Goal: Task Accomplishment & Management: Manage account settings

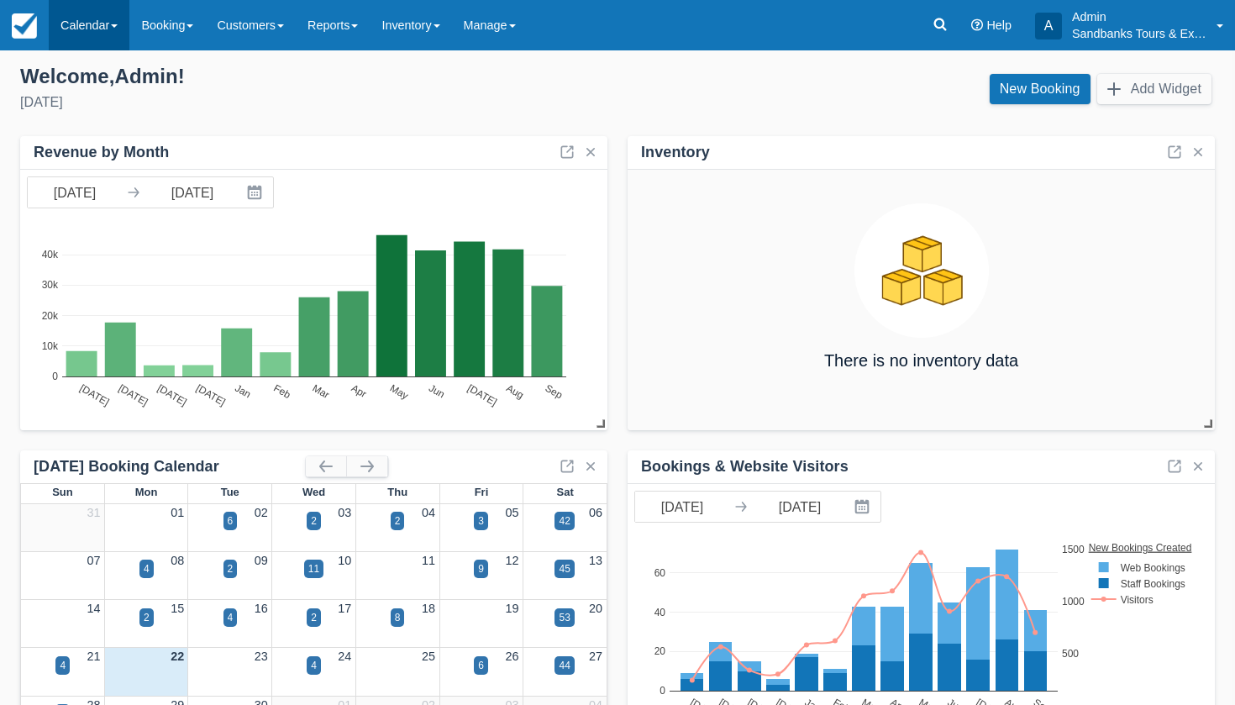
click at [81, 30] on link "Calendar" at bounding box center [89, 25] width 81 height 50
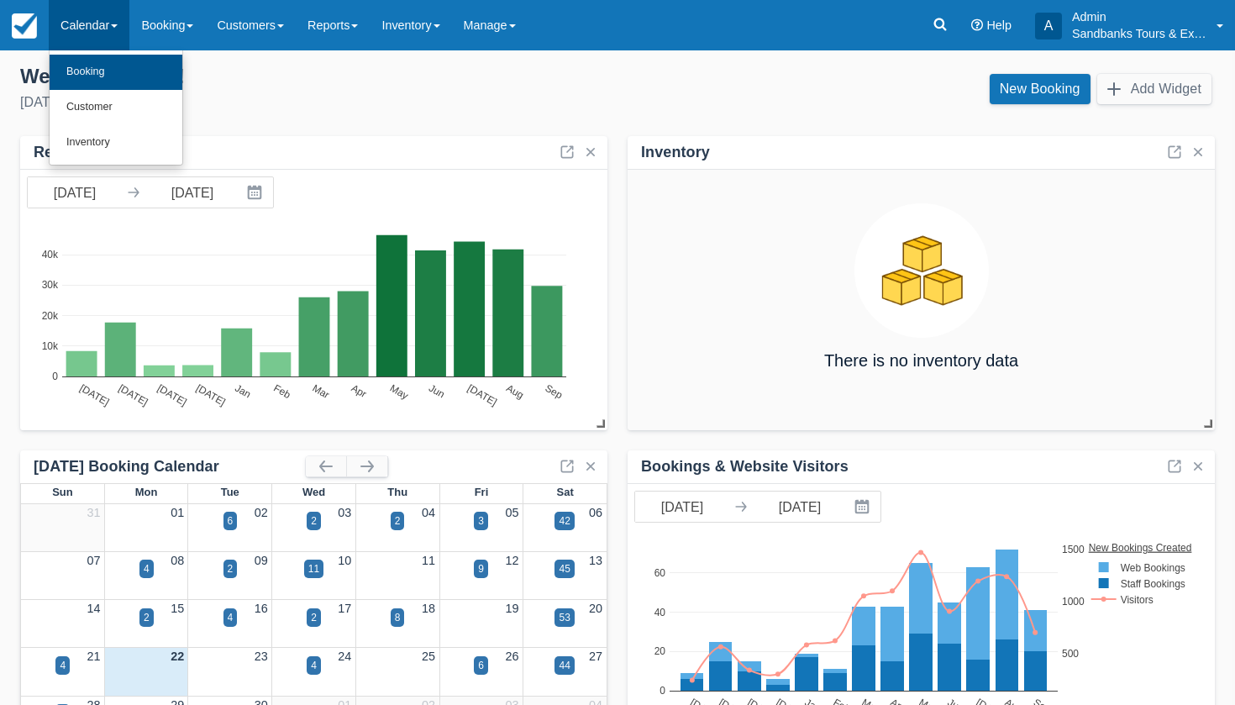
click at [92, 59] on link "Booking" at bounding box center [116, 72] width 133 height 35
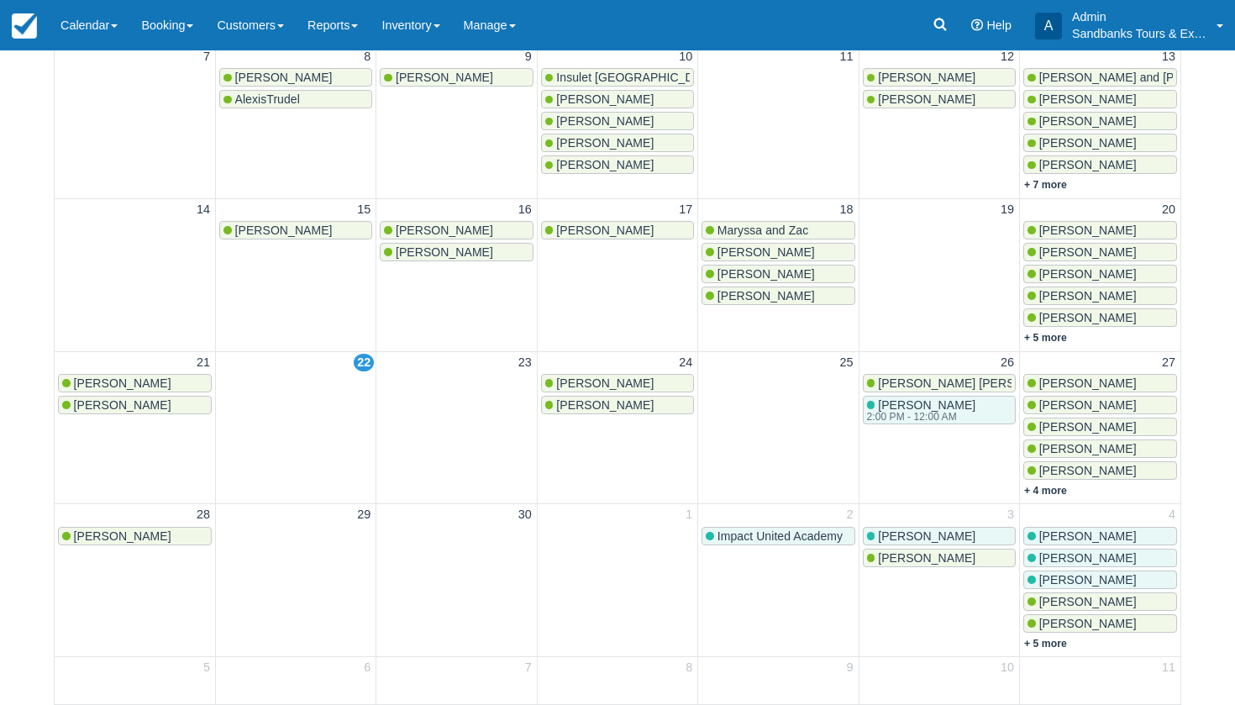
scroll to position [404, 0]
click at [1042, 640] on link "+ 5 more" at bounding box center [1046, 645] width 43 height 12
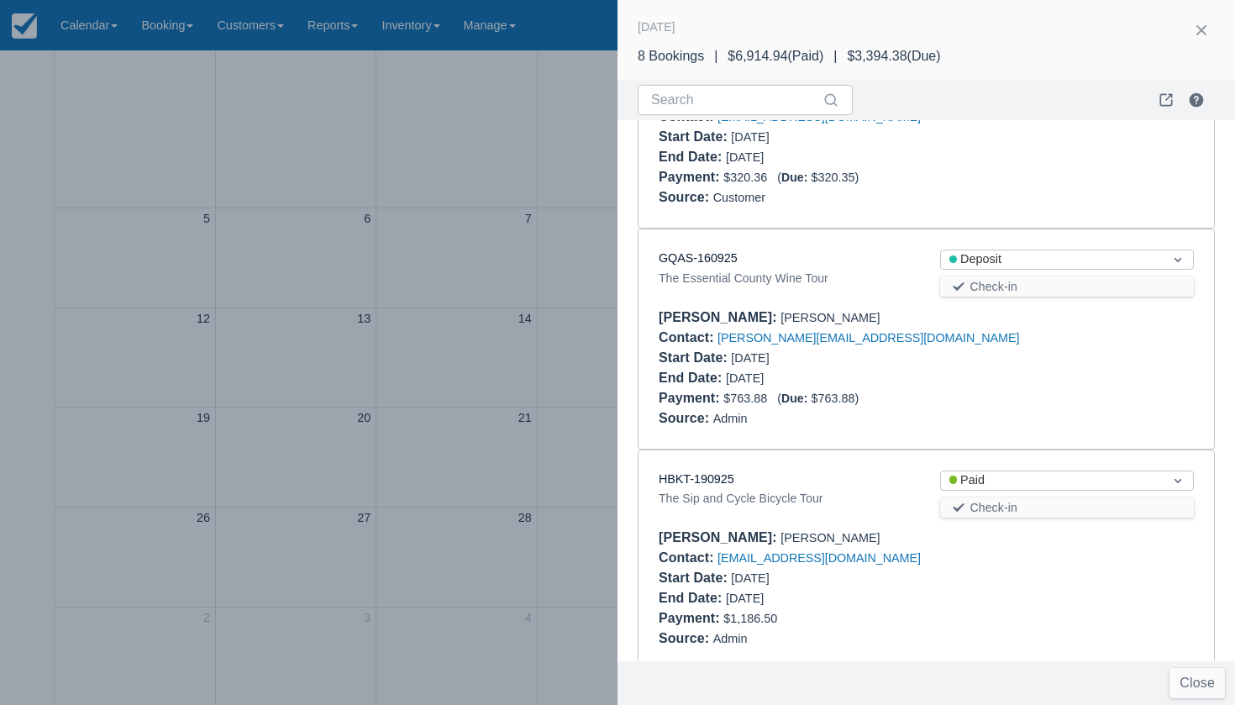
scroll to position [1343, 0]
click at [333, 366] on div at bounding box center [617, 352] width 1235 height 705
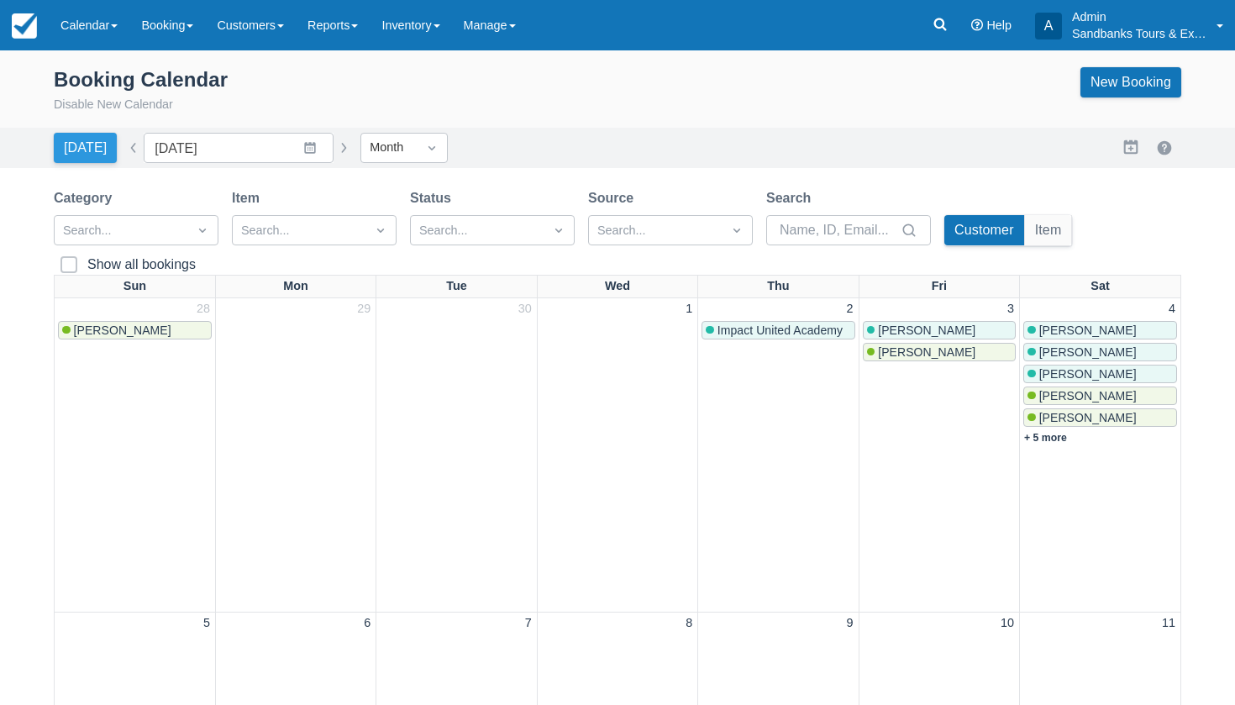
scroll to position [0, 0]
click at [125, 147] on button "button" at bounding box center [134, 148] width 20 height 20
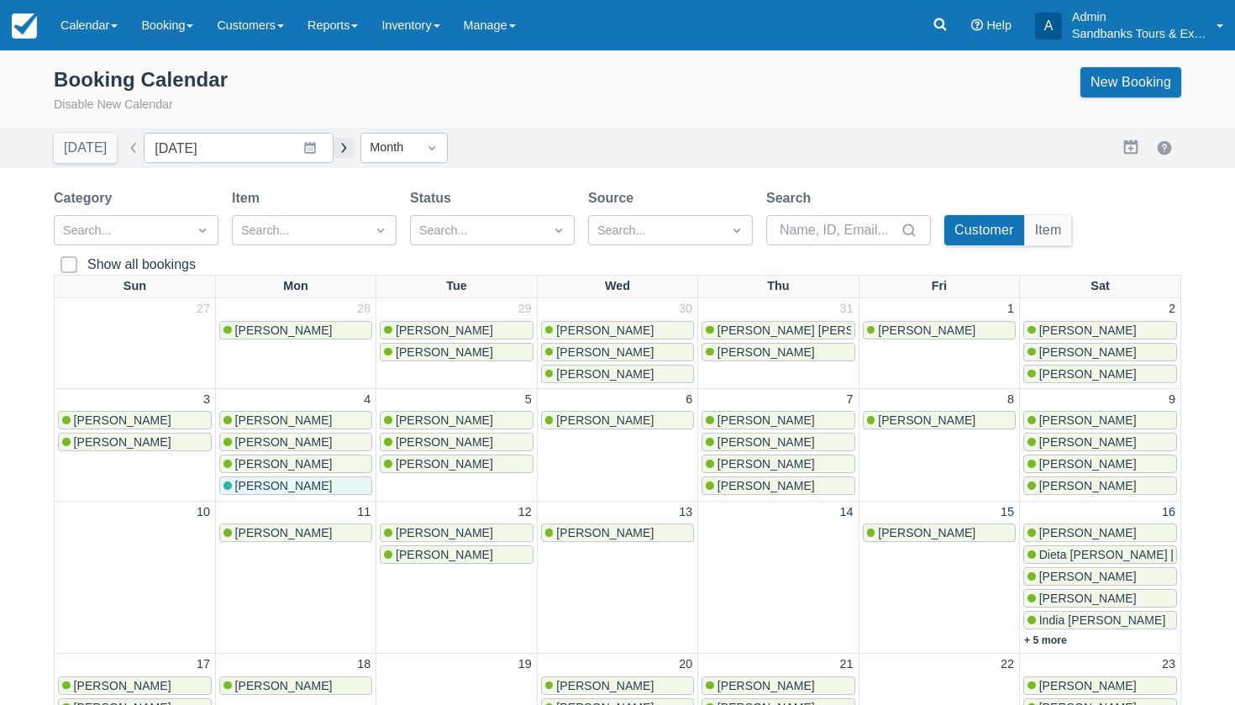
click at [334, 153] on button "button" at bounding box center [344, 148] width 20 height 20
type input "[DATE]"
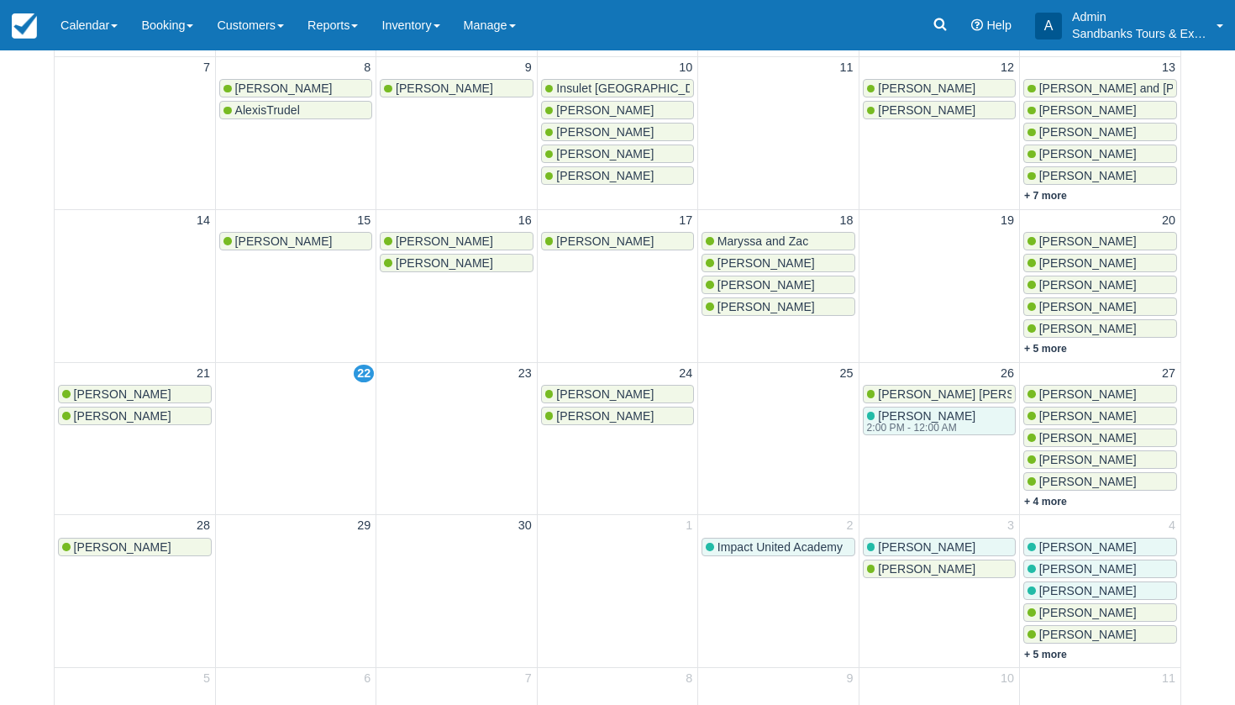
scroll to position [398, 0]
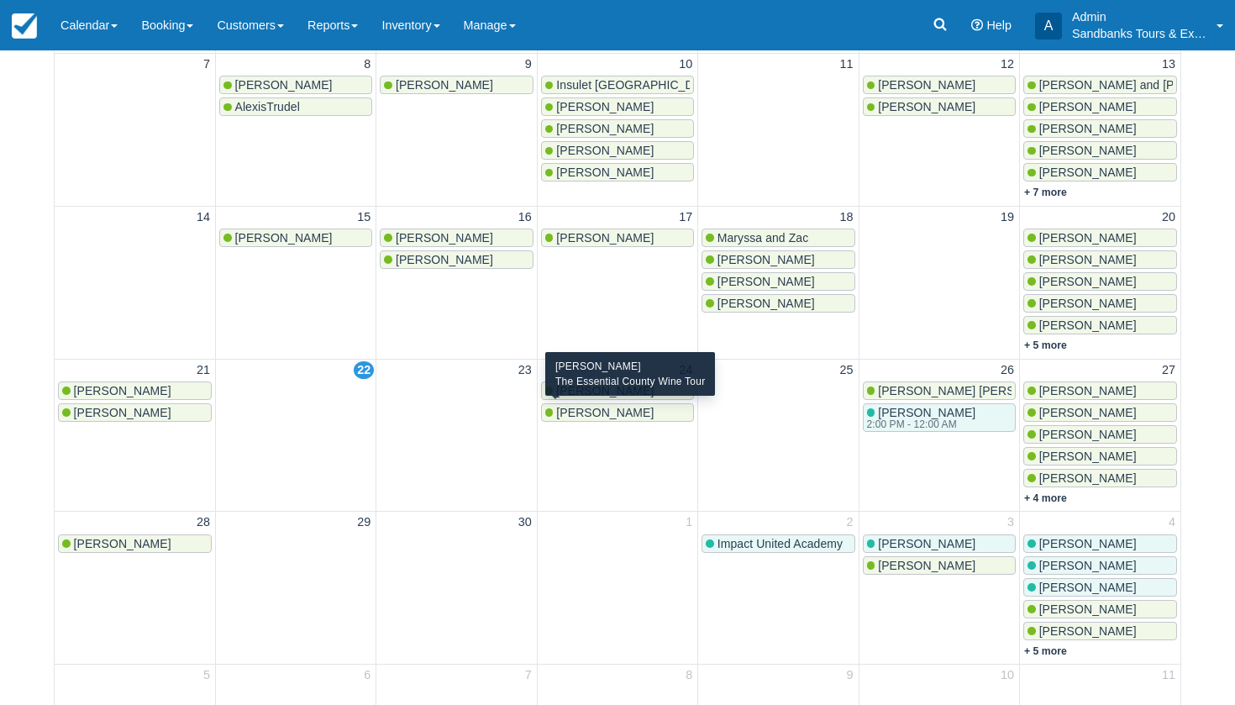
click at [608, 408] on span "[PERSON_NAME]" at bounding box center [604, 412] width 97 height 13
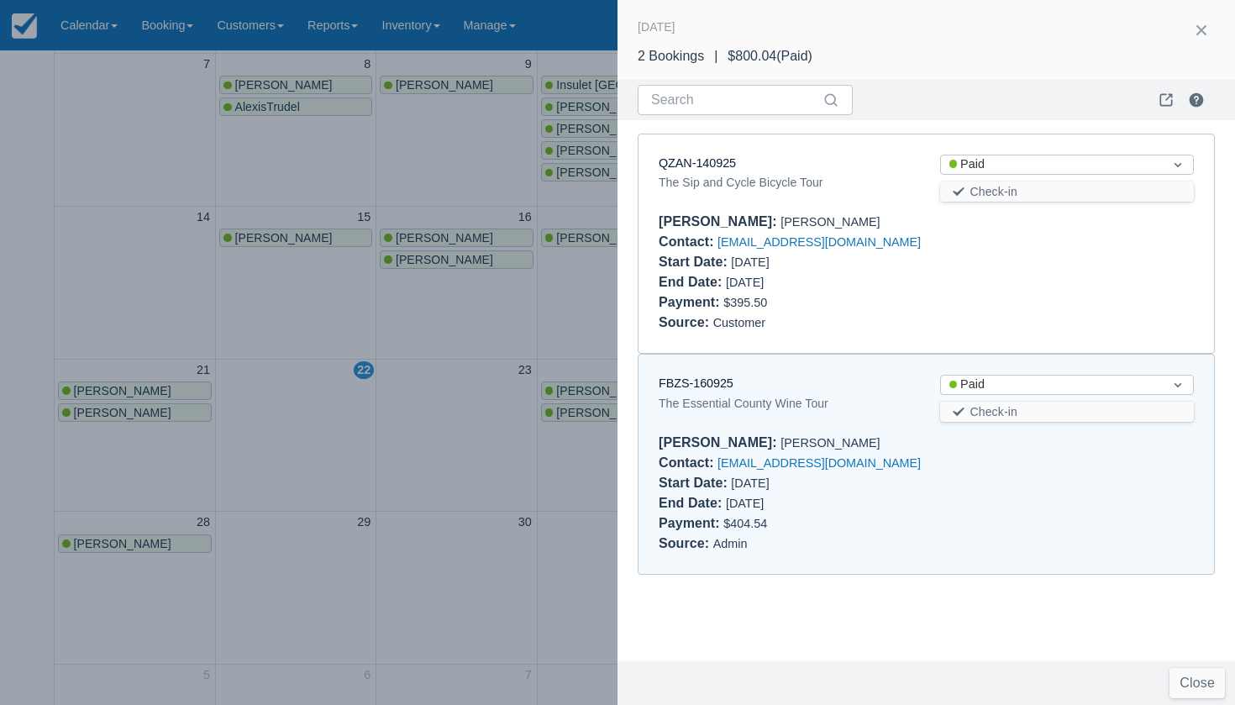
click at [466, 339] on div at bounding box center [617, 352] width 1235 height 705
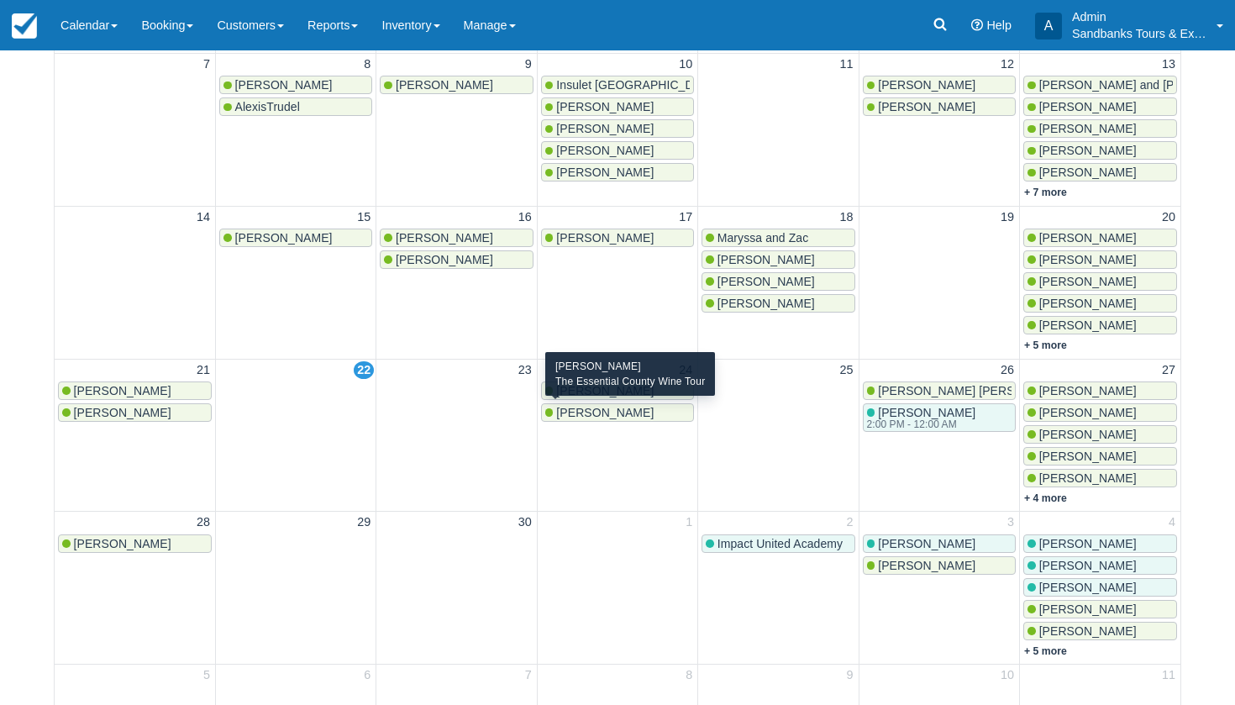
click at [591, 409] on span "[PERSON_NAME]" at bounding box center [604, 412] width 97 height 13
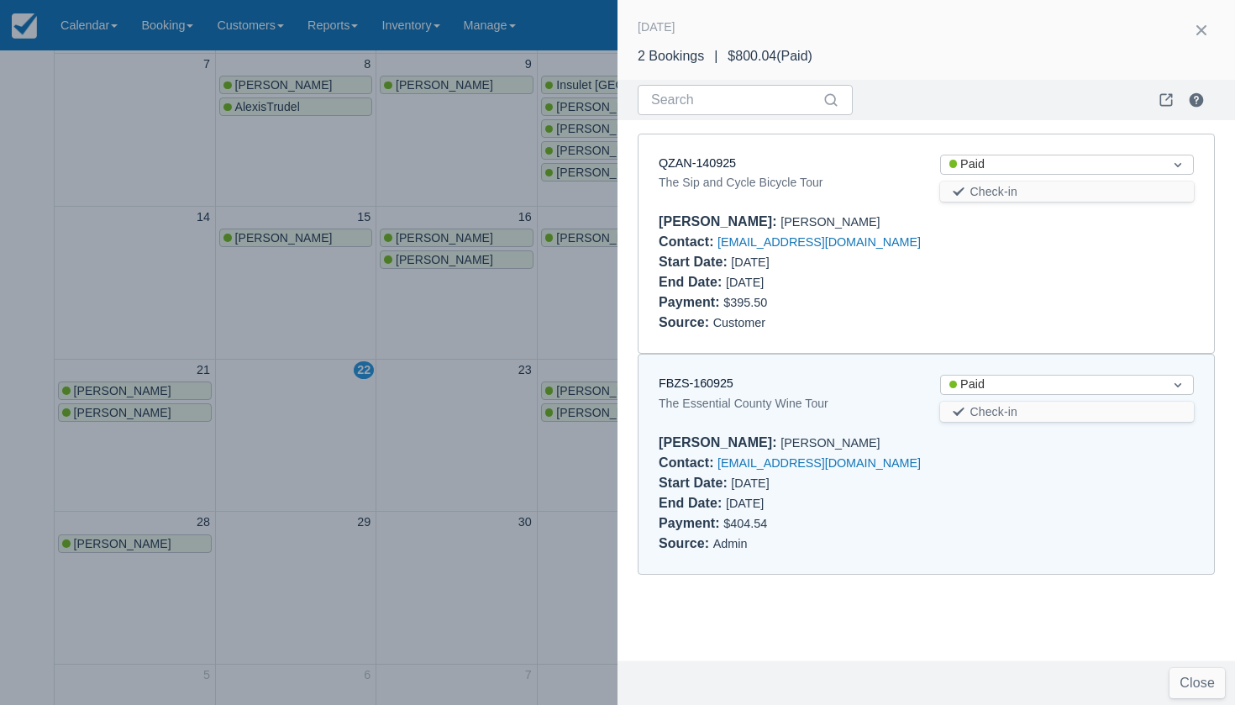
click at [517, 323] on div at bounding box center [617, 352] width 1235 height 705
